Goal: Task Accomplishment & Management: Manage account settings

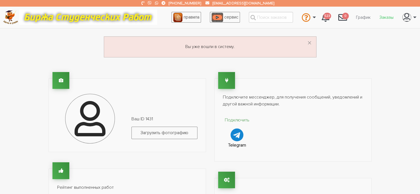
click at [385, 15] on link "Заказы" at bounding box center [386, 17] width 23 height 11
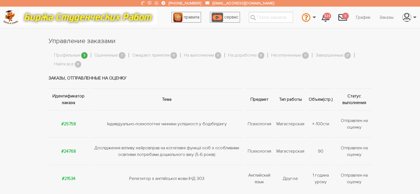
click at [70, 56] on link "Профильные" at bounding box center [67, 55] width 26 height 7
click at [65, 64] on link "Найти все" at bounding box center [64, 64] width 20 height 7
